Goal: Book appointment/travel/reservation

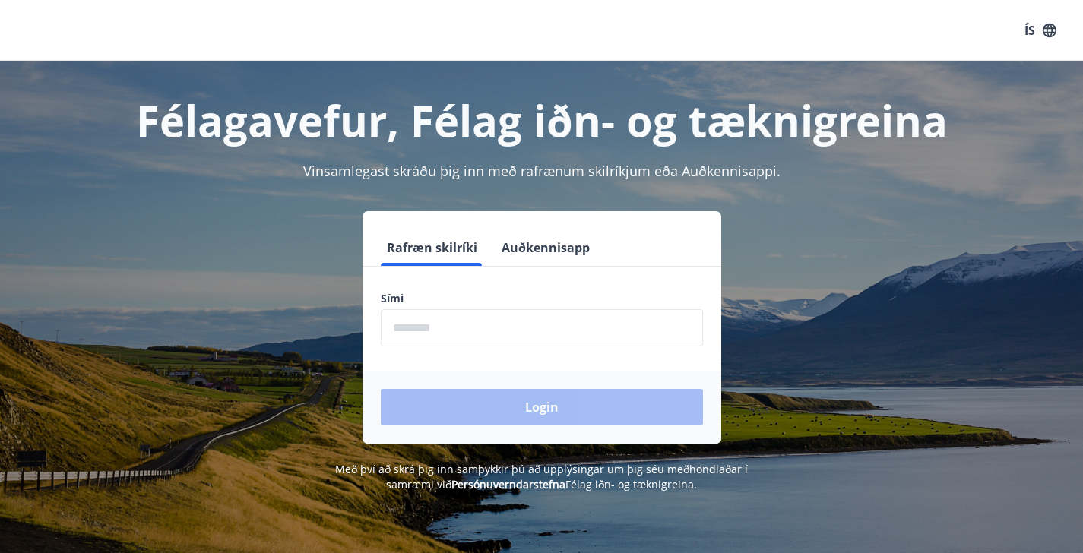
click at [450, 338] on input "phone" at bounding box center [542, 327] width 322 height 37
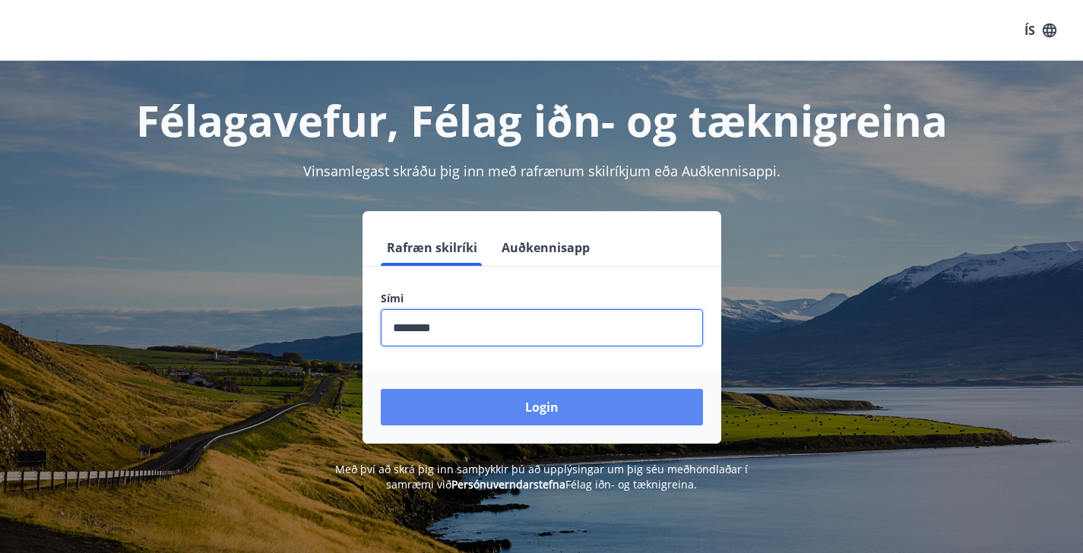
click at [501, 412] on button "Login" at bounding box center [542, 407] width 322 height 36
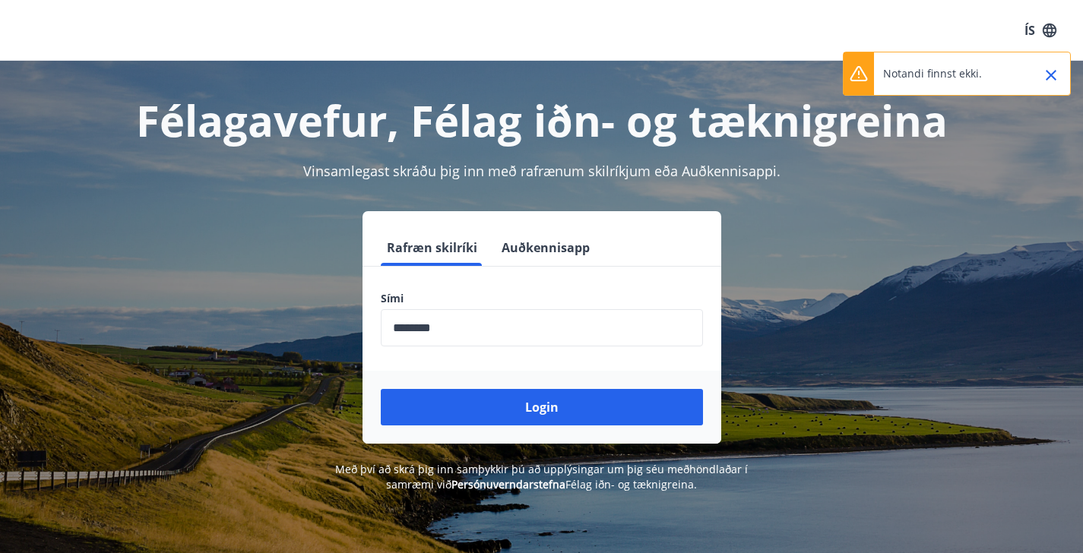
click at [452, 324] on input "phone" at bounding box center [542, 327] width 322 height 37
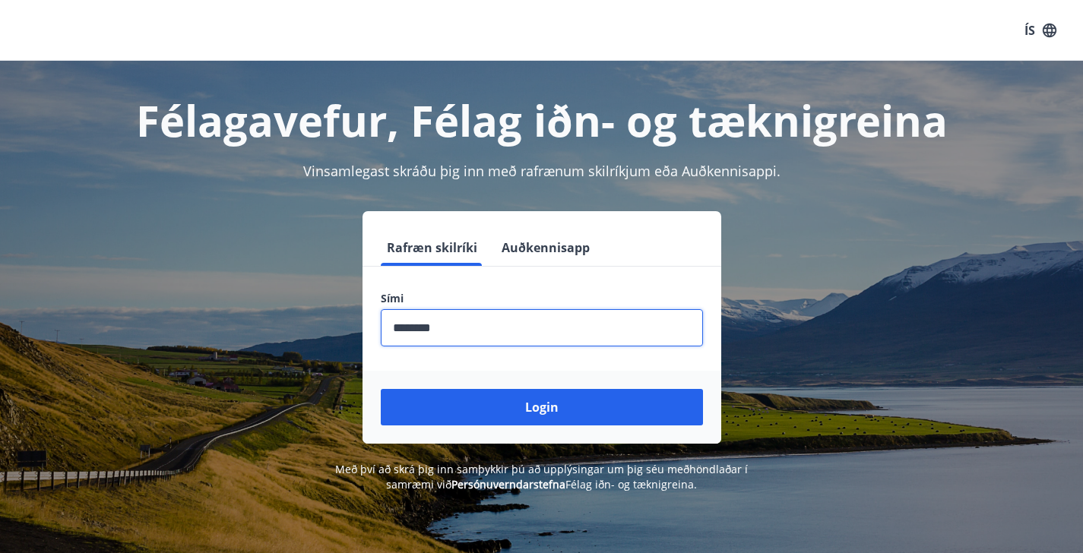
type input "********"
click at [381, 389] on button "Login" at bounding box center [542, 407] width 322 height 36
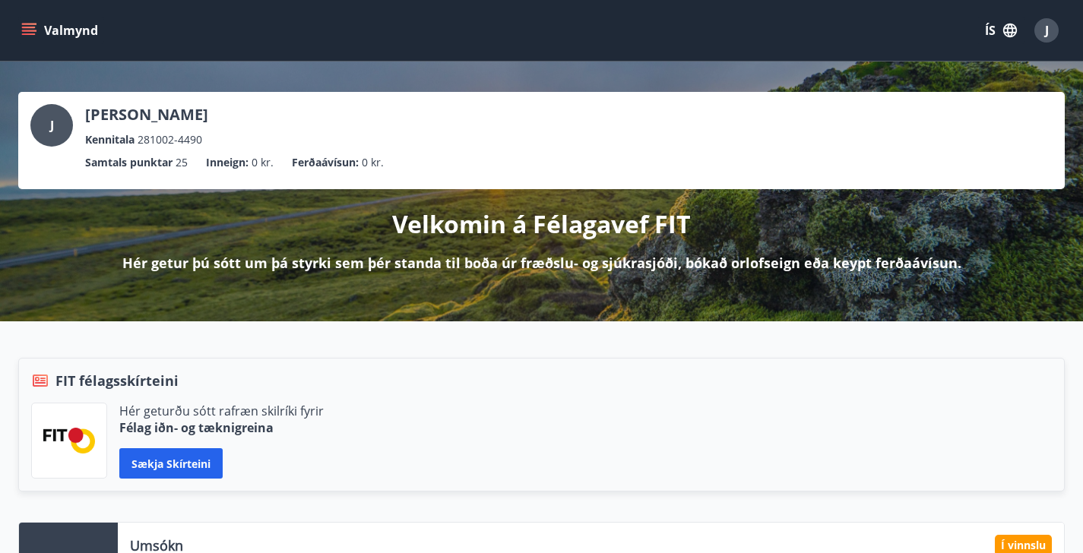
click at [1047, 25] on span "J" at bounding box center [1047, 30] width 4 height 17
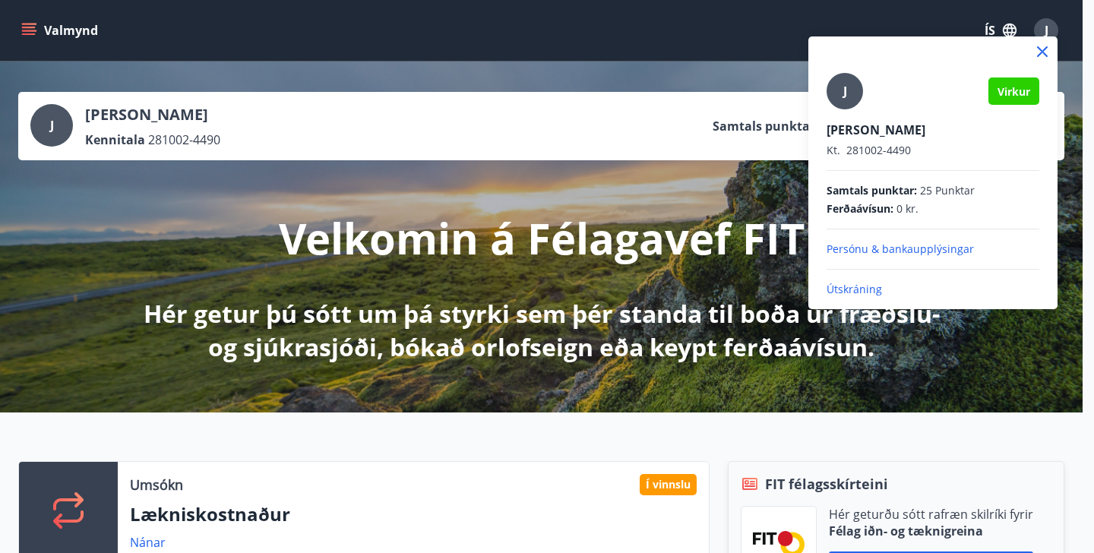
click at [858, 285] on p "Útskráning" at bounding box center [933, 289] width 213 height 15
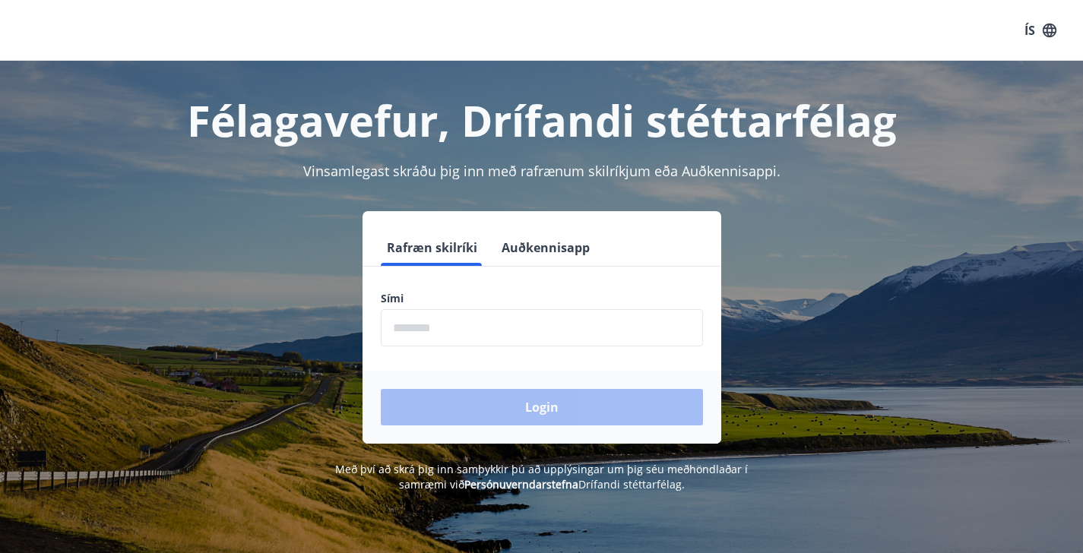
click at [429, 324] on input "phone" at bounding box center [542, 327] width 322 height 37
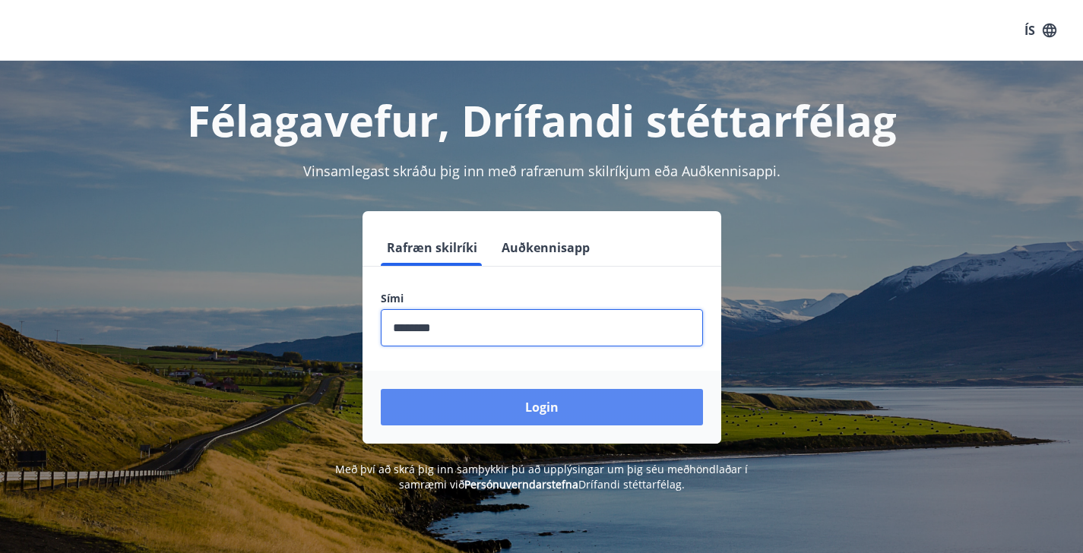
type input "********"
click at [488, 414] on button "Login" at bounding box center [542, 407] width 322 height 36
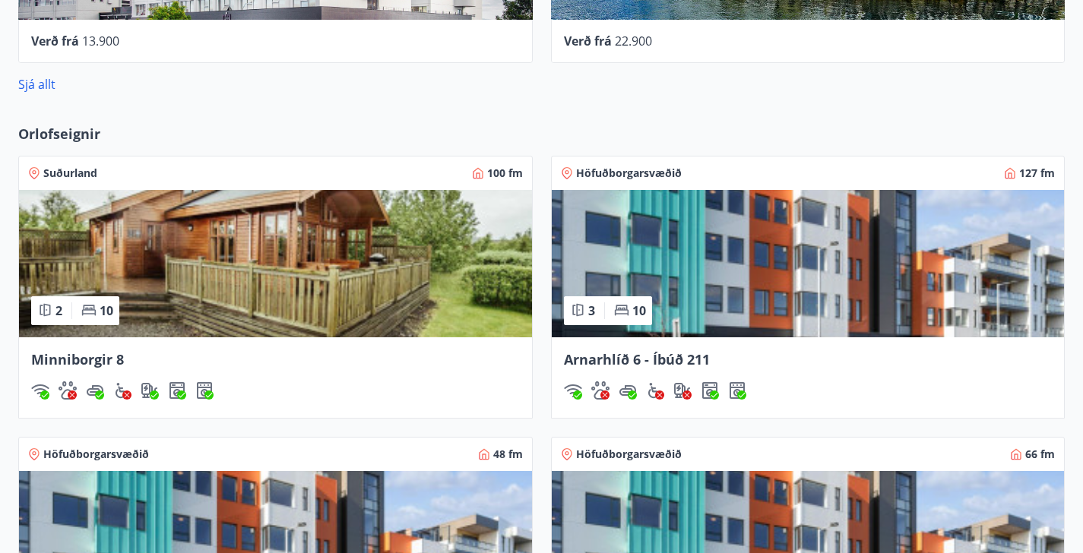
scroll to position [869, 0]
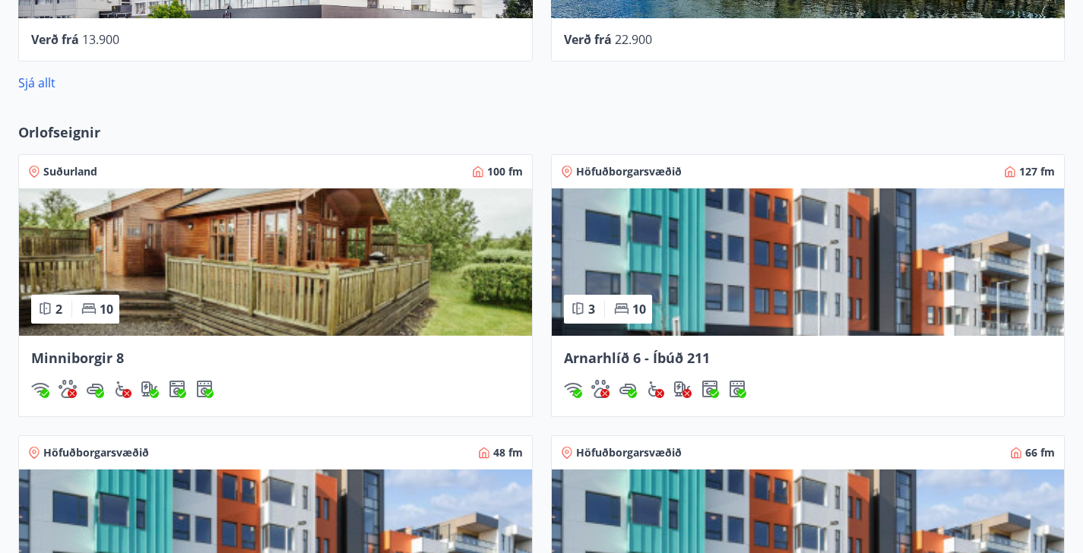
click at [552, 273] on img at bounding box center [808, 261] width 513 height 147
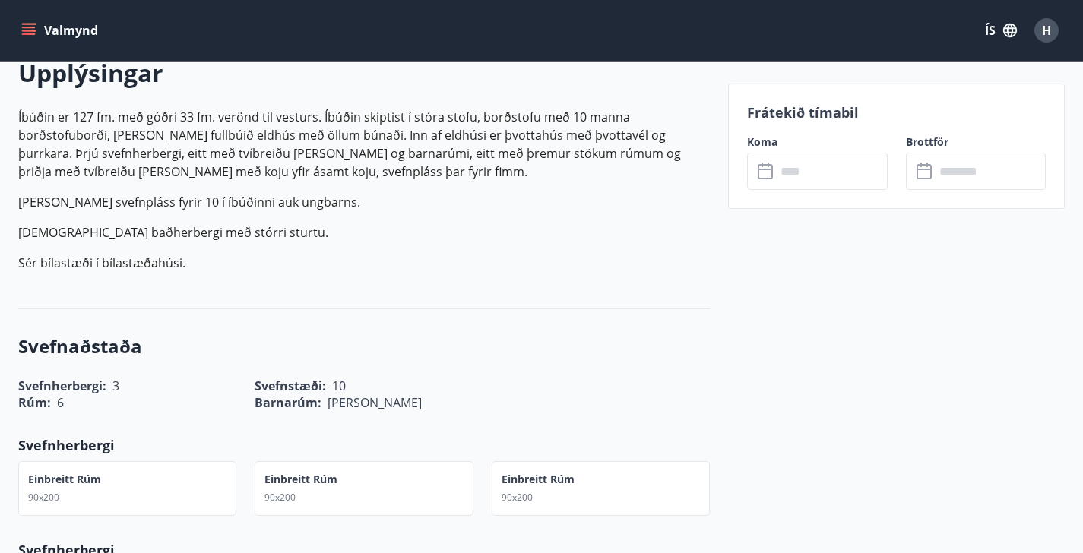
scroll to position [458, 0]
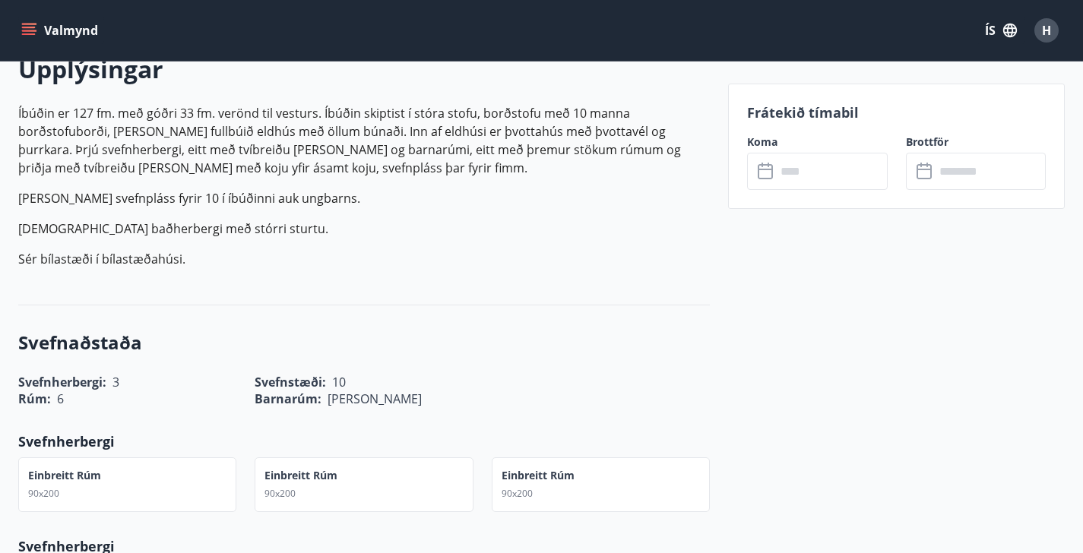
click at [788, 175] on input "text" at bounding box center [832, 171] width 112 height 37
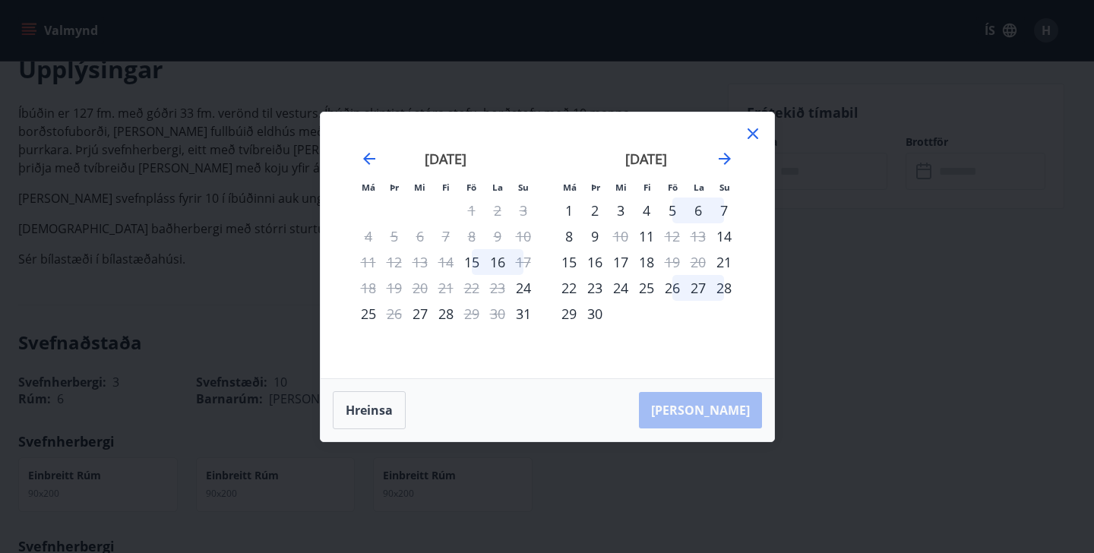
click at [754, 135] on icon at bounding box center [753, 133] width 11 height 11
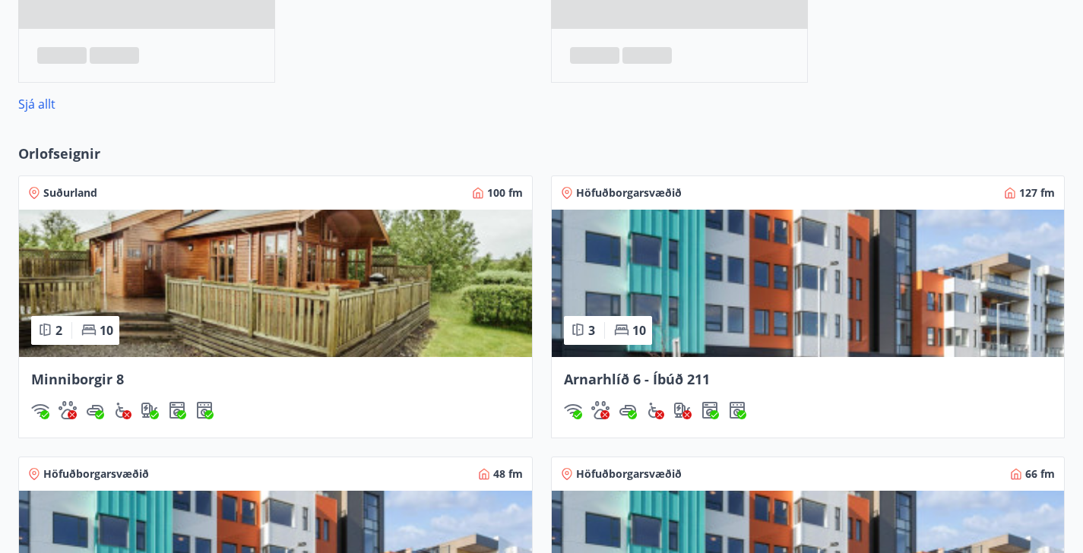
scroll to position [939, 0]
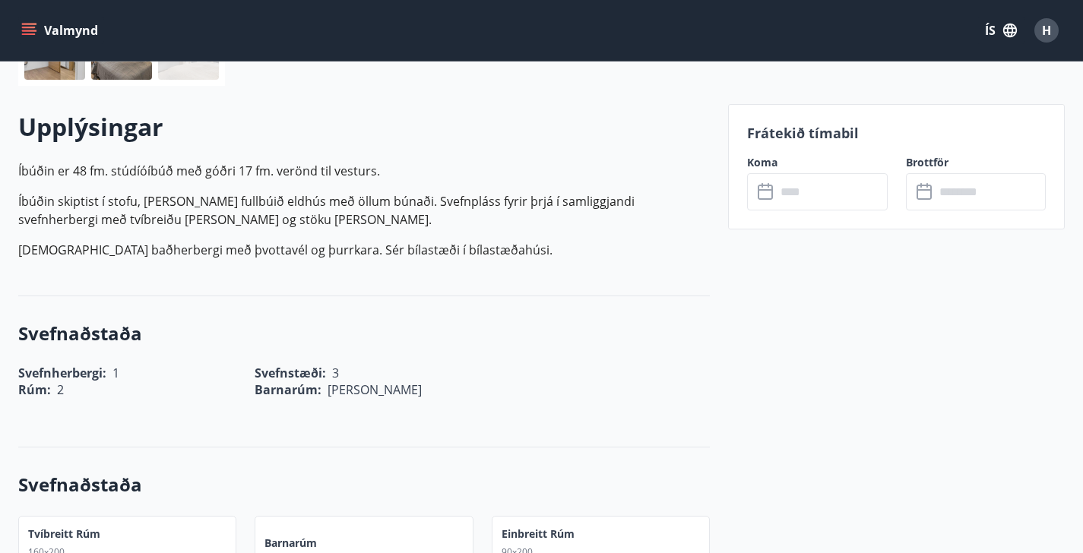
scroll to position [425, 0]
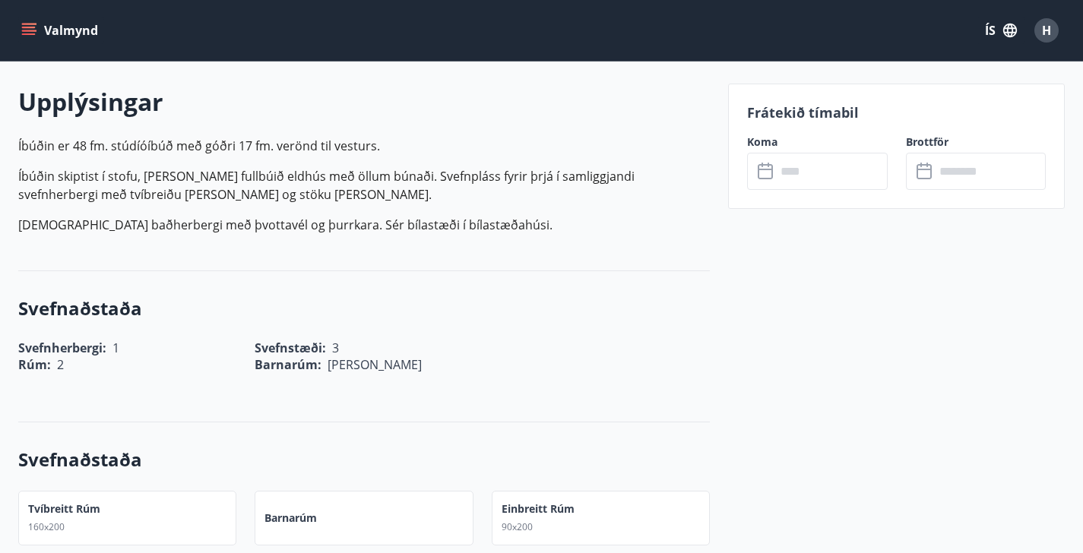
click at [804, 177] on input "text" at bounding box center [832, 171] width 112 height 37
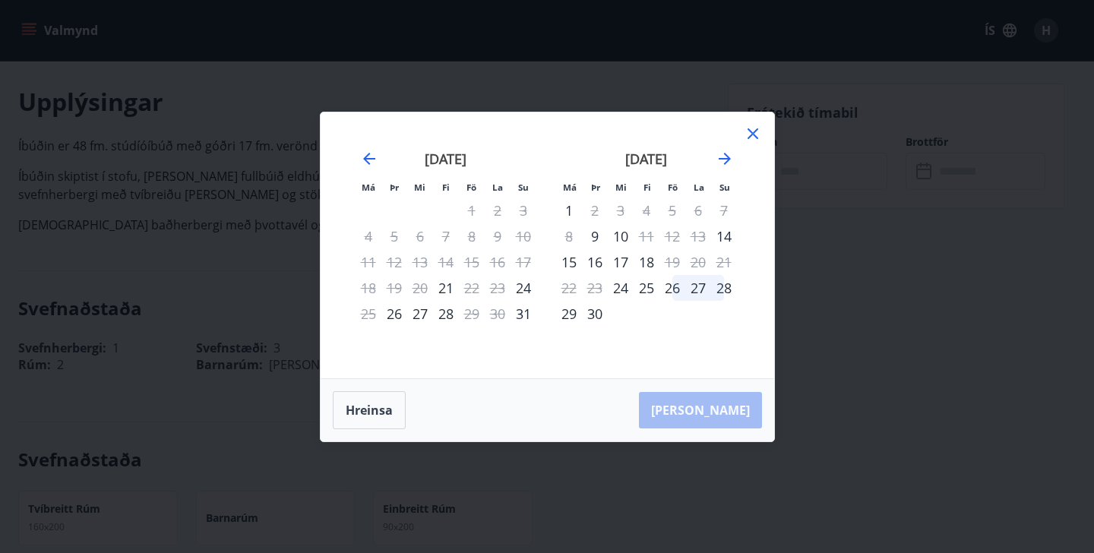
click at [759, 134] on icon at bounding box center [753, 134] width 18 height 18
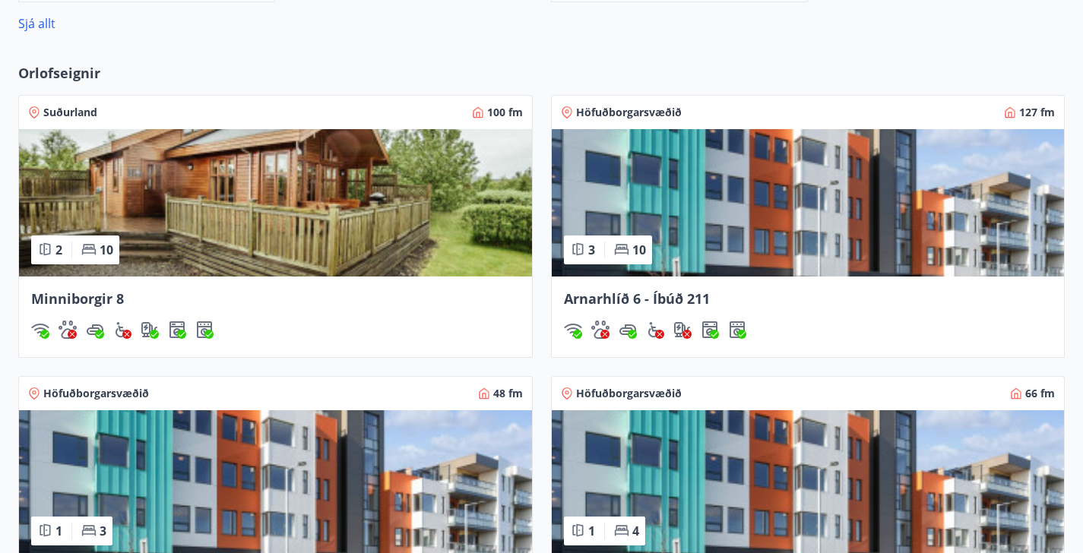
scroll to position [676, 0]
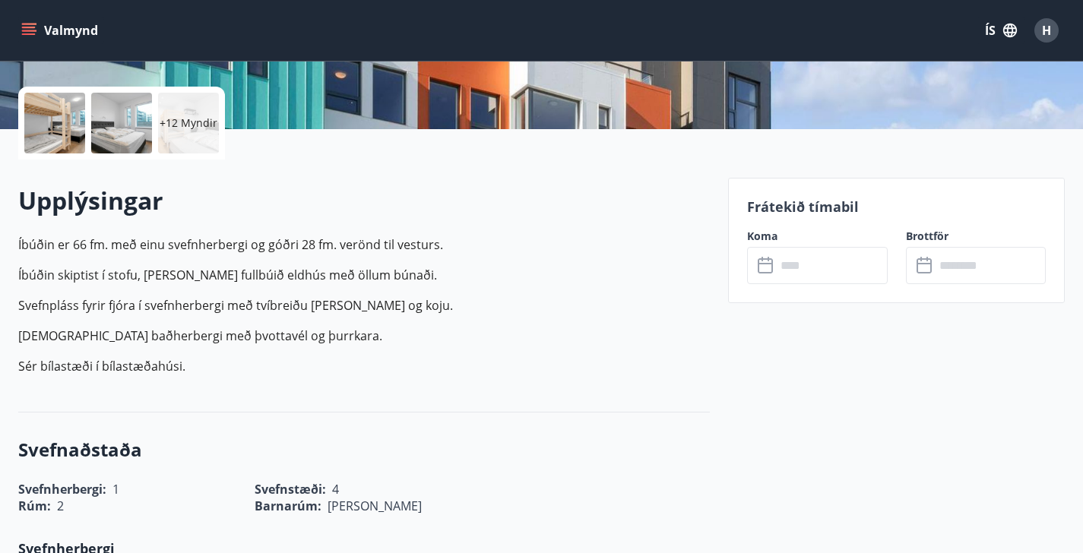
scroll to position [341, 0]
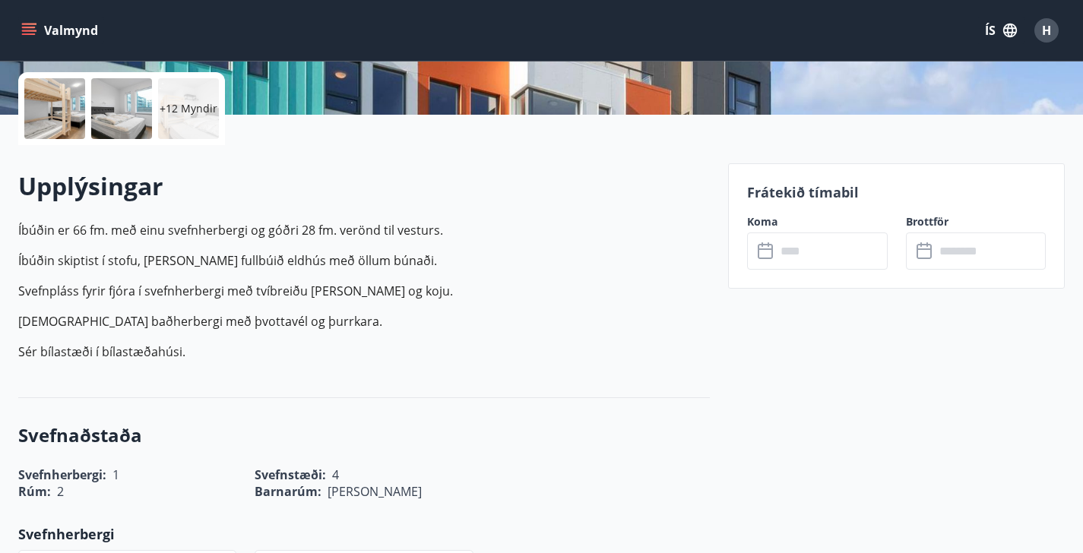
click at [812, 253] on input "text" at bounding box center [832, 250] width 112 height 37
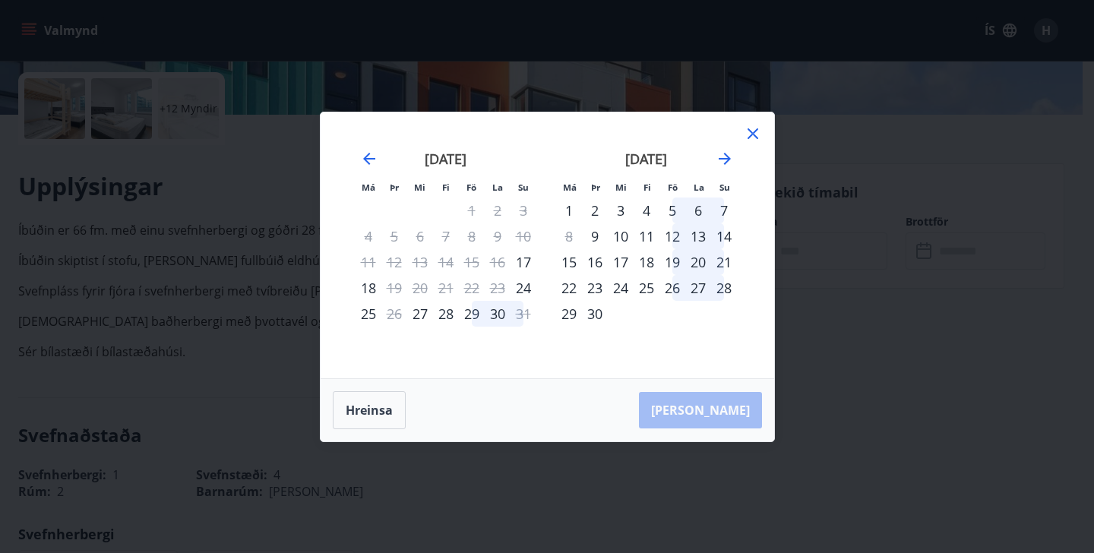
click at [752, 135] on icon at bounding box center [753, 134] width 18 height 18
